Goal: Go to known website

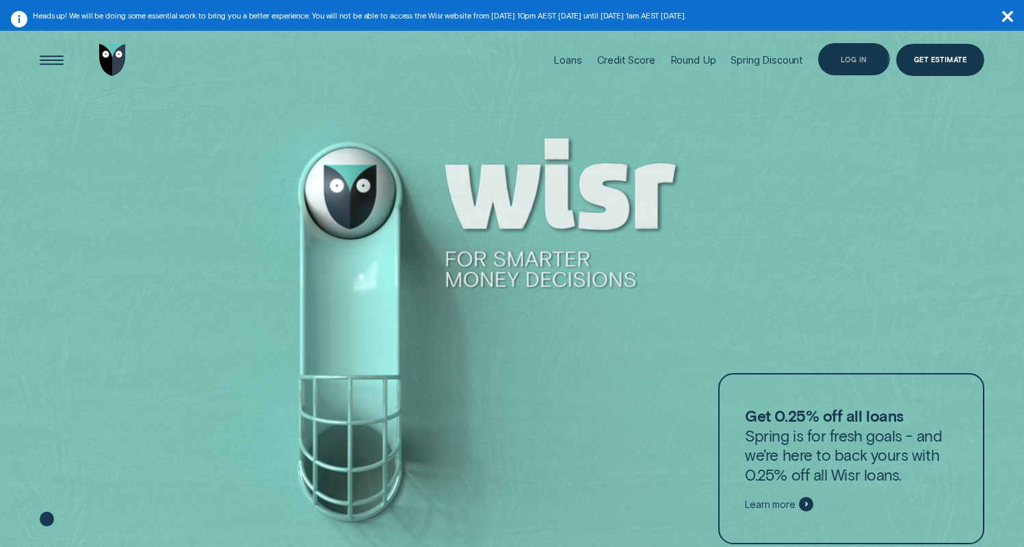
click at [837, 59] on div "Log in" at bounding box center [854, 59] width 72 height 32
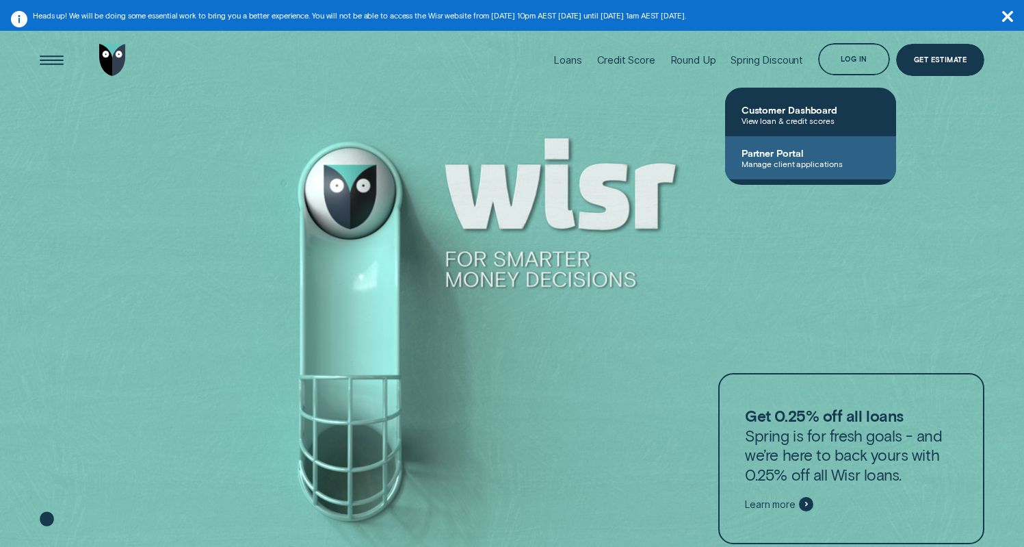
click at [826, 146] on link "Partner Portal Manage client applications" at bounding box center [810, 157] width 171 height 43
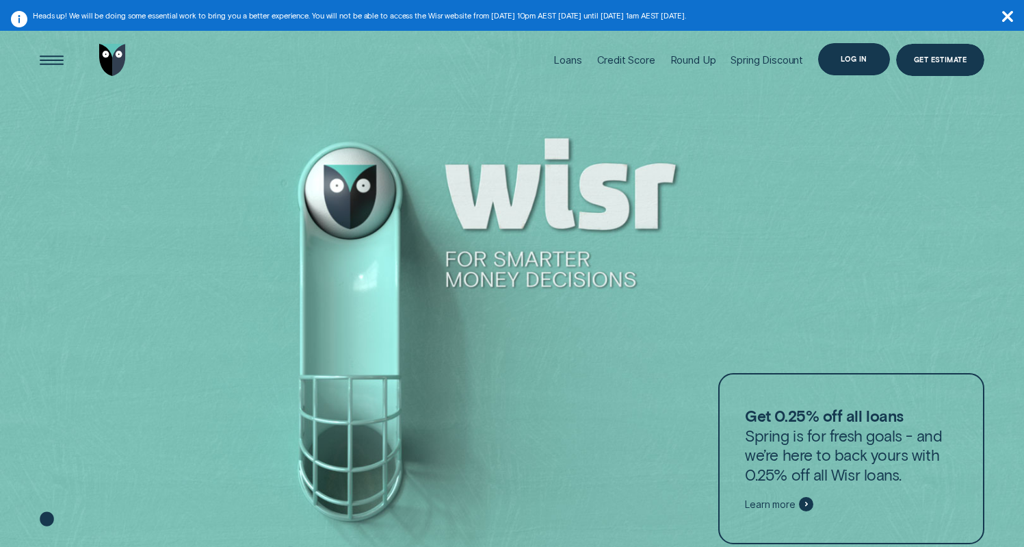
click at [859, 56] on div "Log in" at bounding box center [854, 59] width 27 height 6
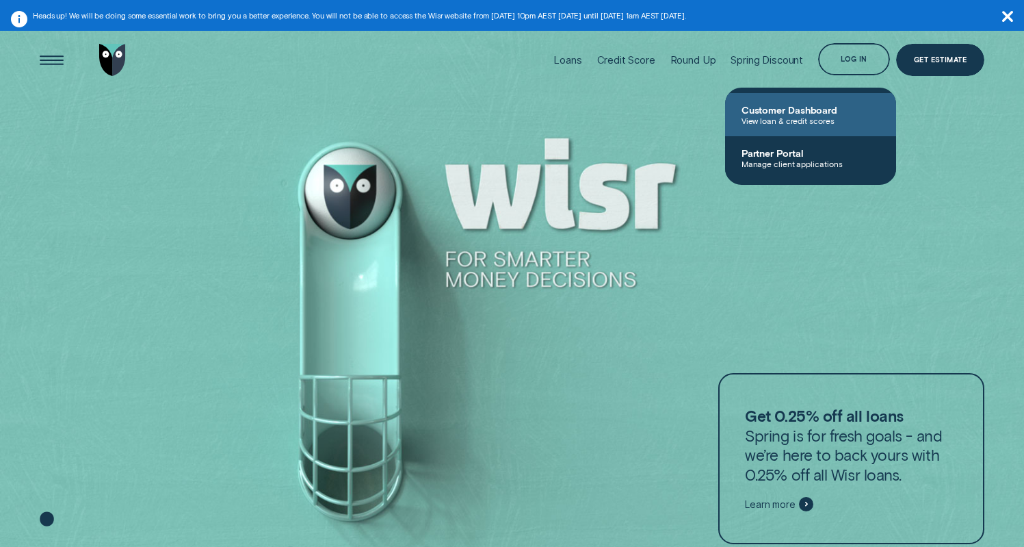
click at [831, 109] on span "Customer Dashboard" at bounding box center [811, 110] width 138 height 12
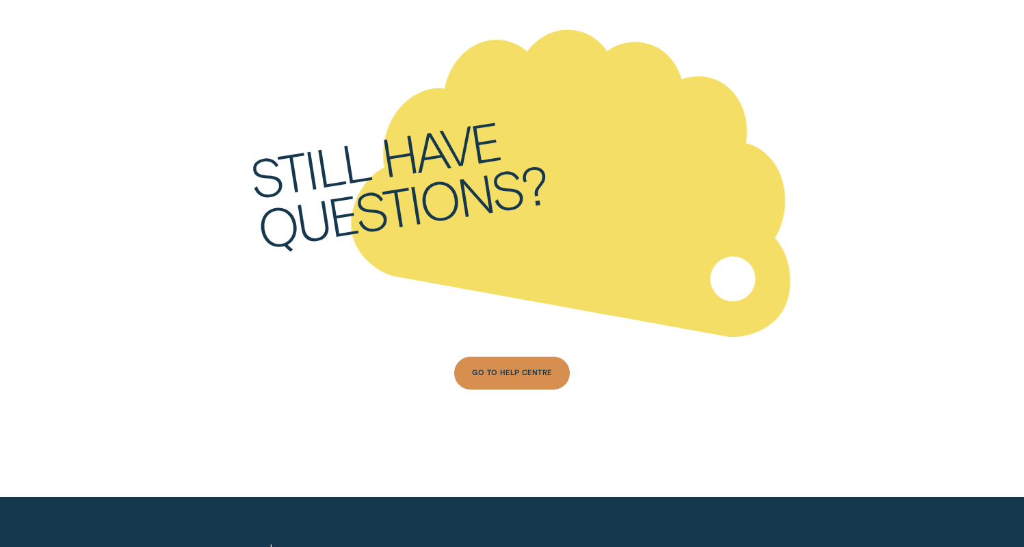
scroll to position [5336, 0]
